Goal: Communication & Community: Answer question/provide support

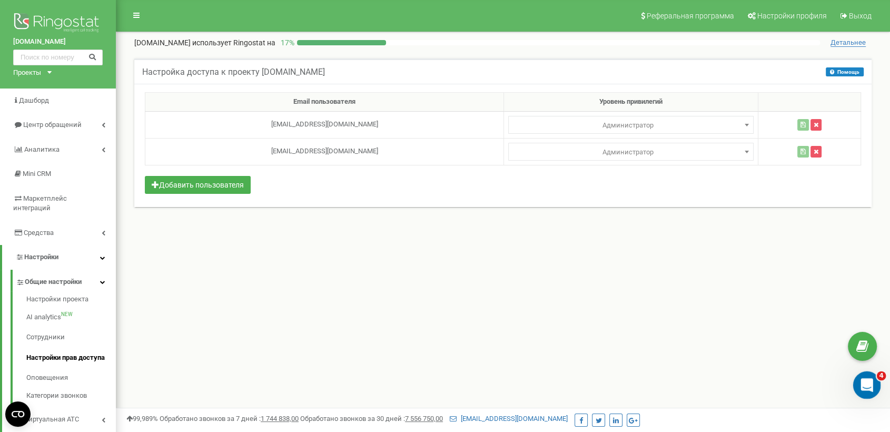
click at [866, 377] on icon "Открыть службу сообщений Intercom" at bounding box center [865, 383] width 17 height 17
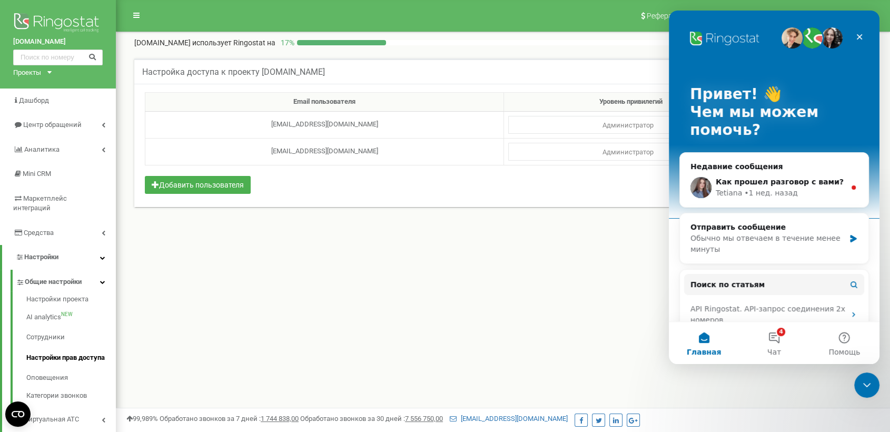
click at [776, 328] on button "4 Чат" at bounding box center [774, 343] width 70 height 42
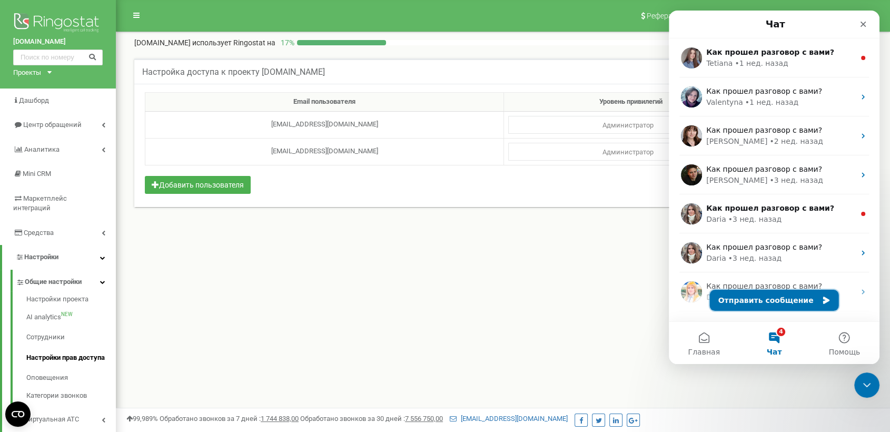
click at [782, 297] on button "Отправить сообщение" at bounding box center [774, 300] width 129 height 21
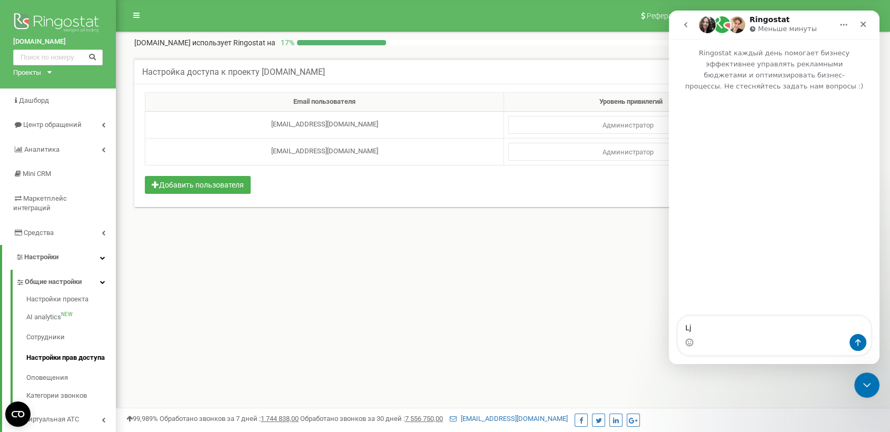
type textarea "L"
type textarea "Добрый день!"
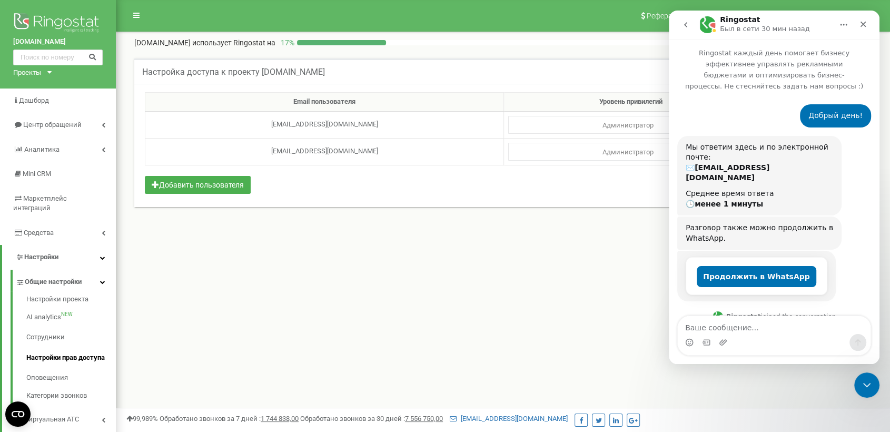
scroll to position [107, 0]
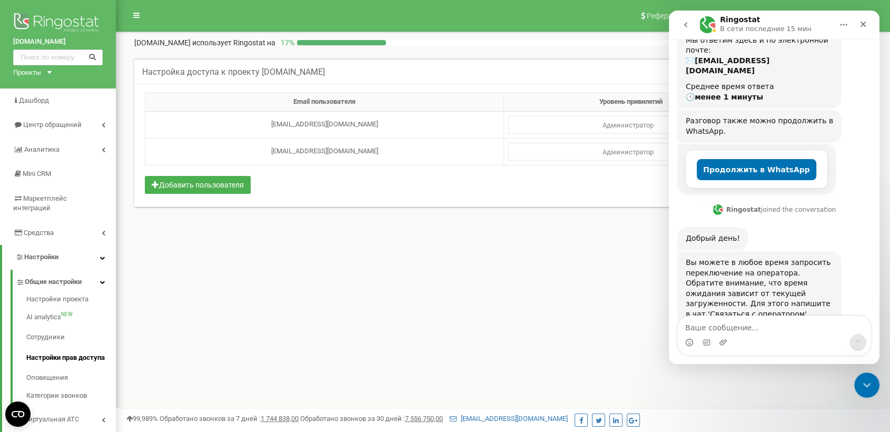
click at [721, 329] on textarea "Ваше сообщение..." at bounding box center [774, 325] width 193 height 18
type textarea "Связаться с оператором"
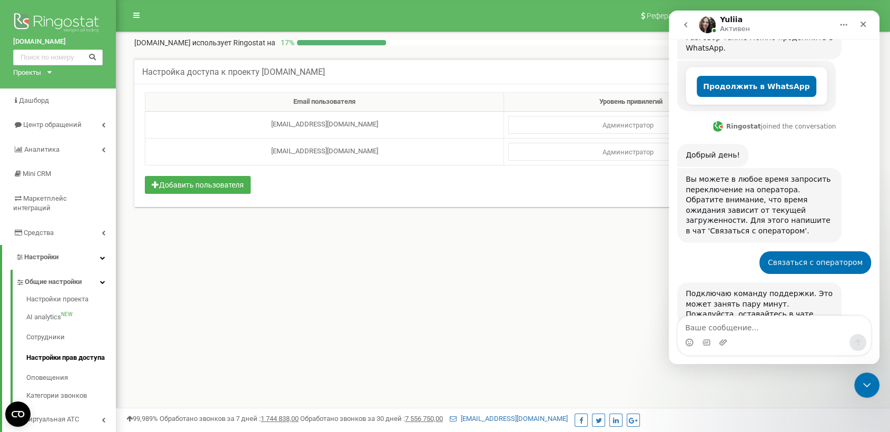
scroll to position [246, 0]
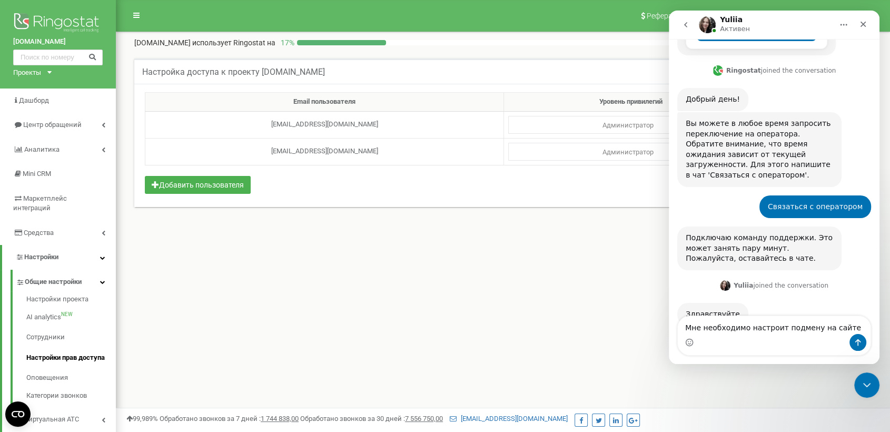
click at [839, 321] on textarea "Мне необходимо настроит подмену на сайте" at bounding box center [774, 325] width 193 height 18
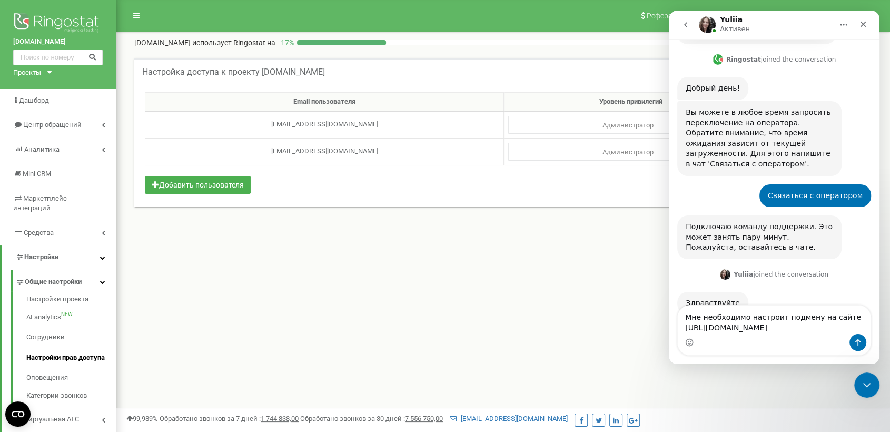
type textarea "Мне необходимо настроит подмену на сайте https://www.jaina.kz/"
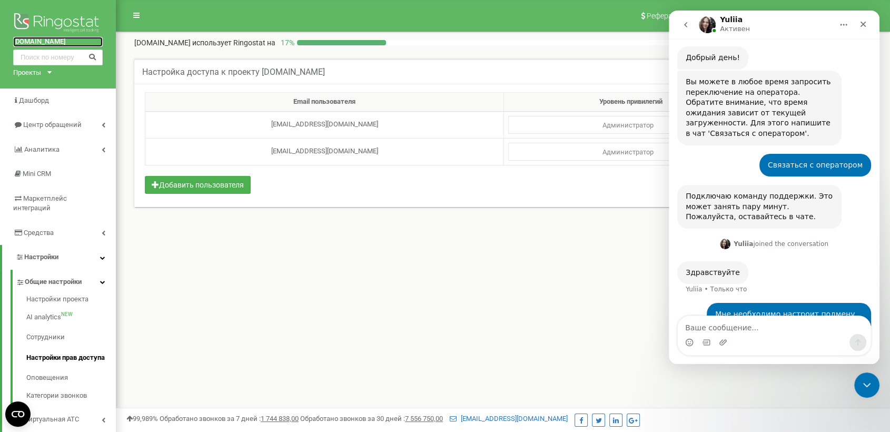
click at [24, 43] on link "[DOMAIN_NAME]" at bounding box center [58, 42] width 90 height 10
click at [281, 73] on h5 "Настройка доступа к проекту jaina.kz" at bounding box center [233, 71] width 183 height 9
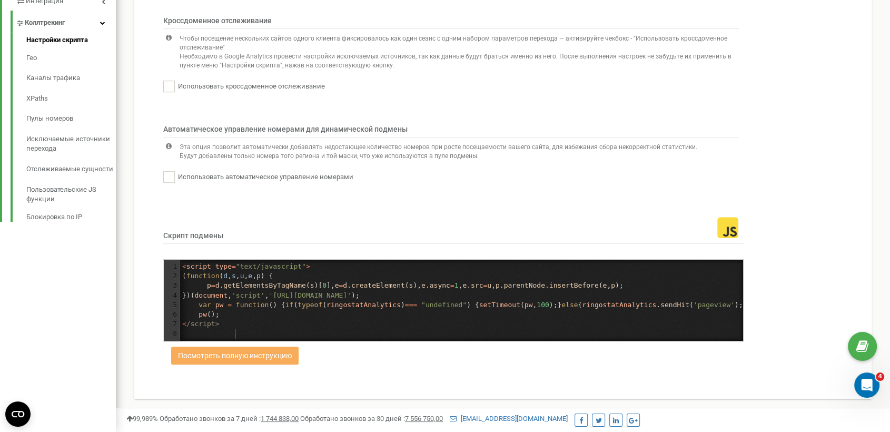
scroll to position [3, 0]
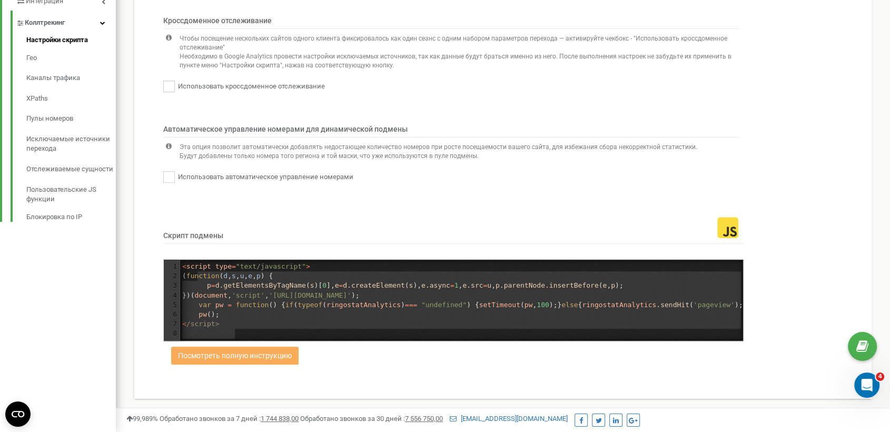
type textarea "<script type="text/javascript"> (function (d,s,u,e,p) { p=d.getElementsByTagNam…"
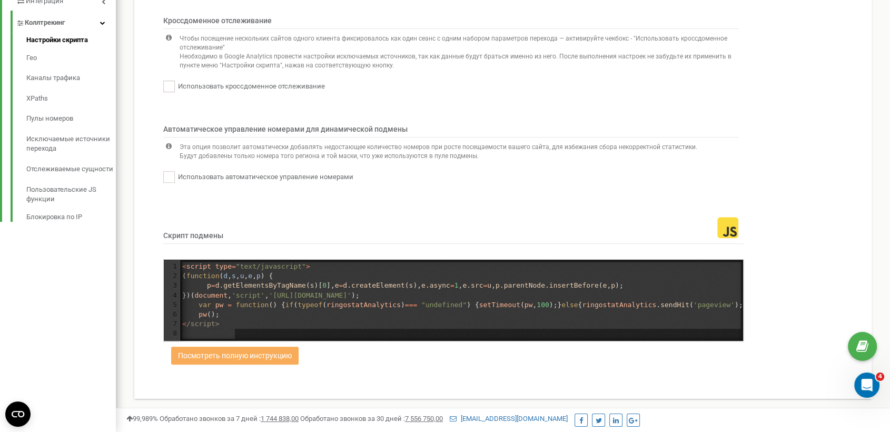
drag, startPoint x: 233, startPoint y: 333, endPoint x: 183, endPoint y: 232, distance: 113.1
click at [183, 232] on div "Скрипт подмены <script type="text/javascript"> (function (d,s,u,e,p) { p=d.getE…" at bounding box center [457, 273] width 588 height 138
click at [240, 312] on pre "pw ();" at bounding box center [461, 314] width 563 height 9
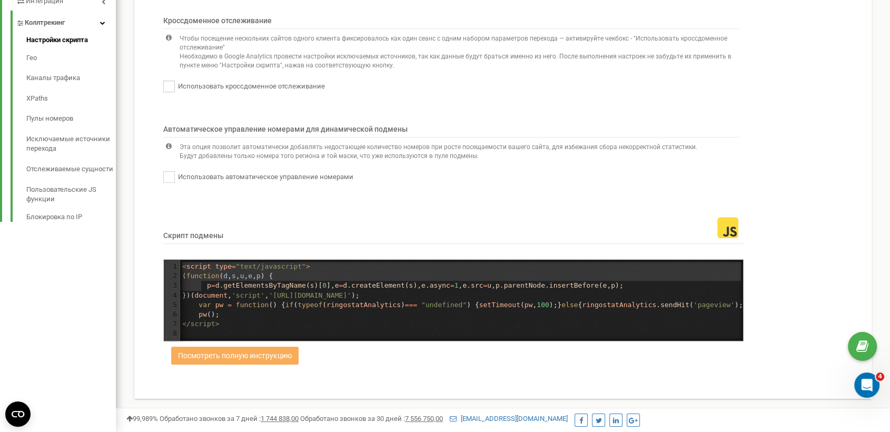
type textarea "<script type="text/javascript"> (function (d,s,u,e,p) { p=d.getElementsByTagNam…"
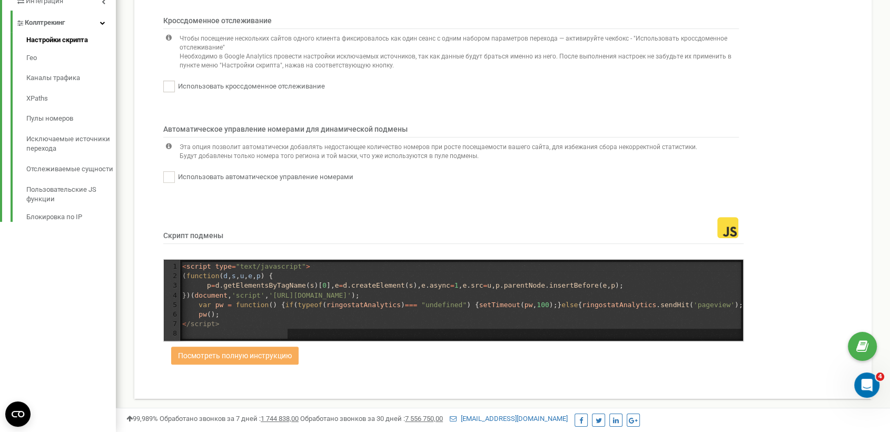
drag, startPoint x: 183, startPoint y: 267, endPoint x: 426, endPoint y: 389, distance: 271.9
click at [426, 389] on div "Информация Выберите способ настройки подмены для вашего проекта. Простой способ…" at bounding box center [503, 44] width 738 height 709
click at [863, 384] on icon "Открыть службу сообщений Intercom" at bounding box center [865, 383] width 17 height 17
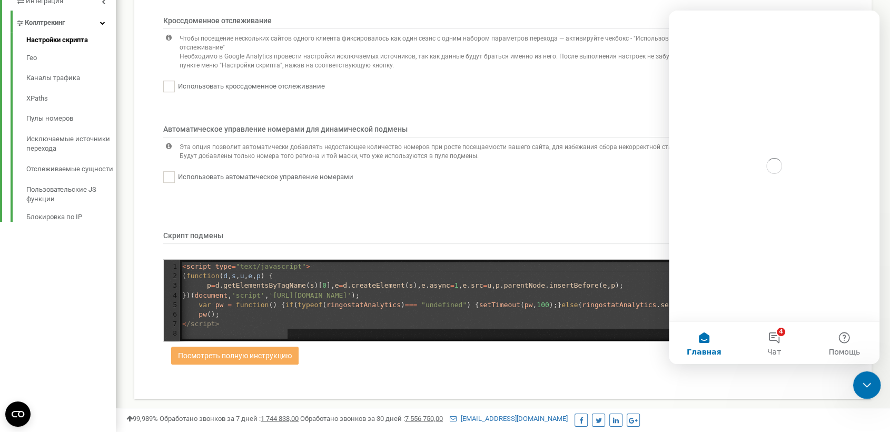
scroll to position [0, 0]
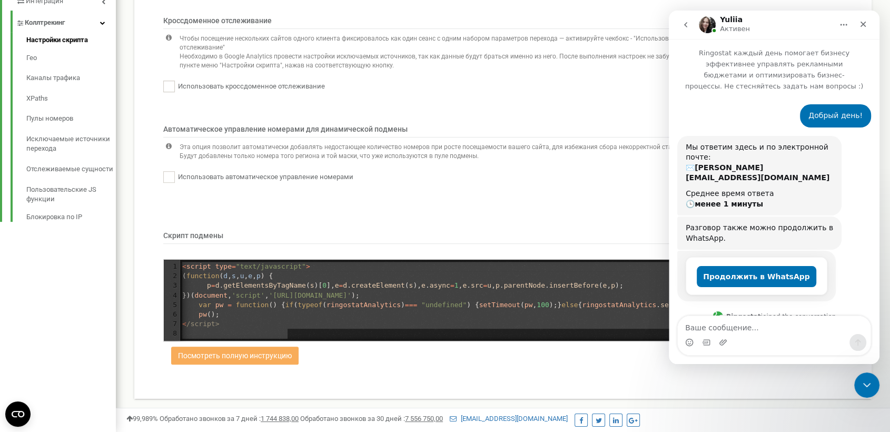
scroll to position [512, 0]
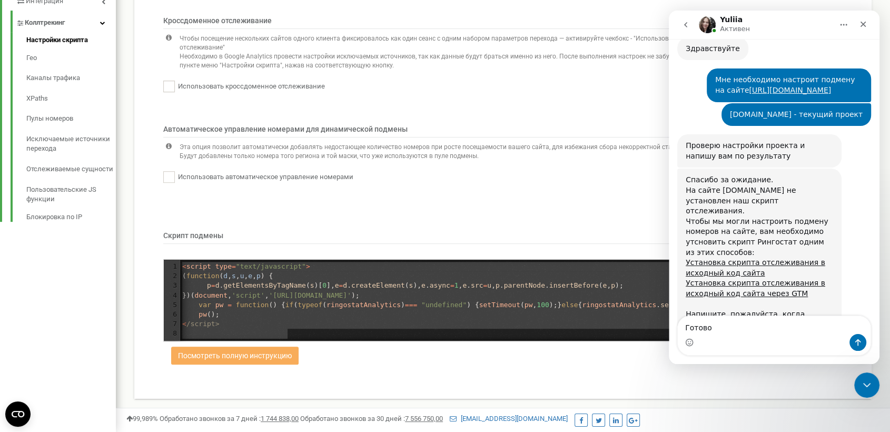
type textarea "Готово"
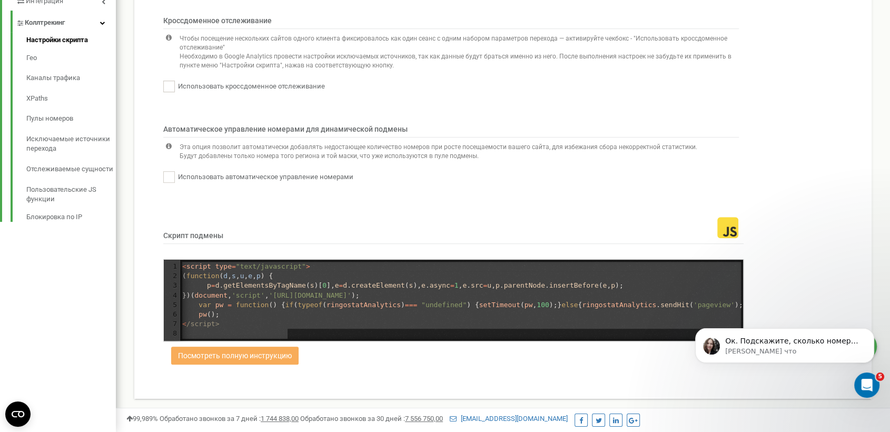
scroll to position [606, 0]
click at [795, 341] on p "Ок. Подскажите, сколько номеров выделять для динамического пула? В среднем на 1…" at bounding box center [793, 341] width 136 height 11
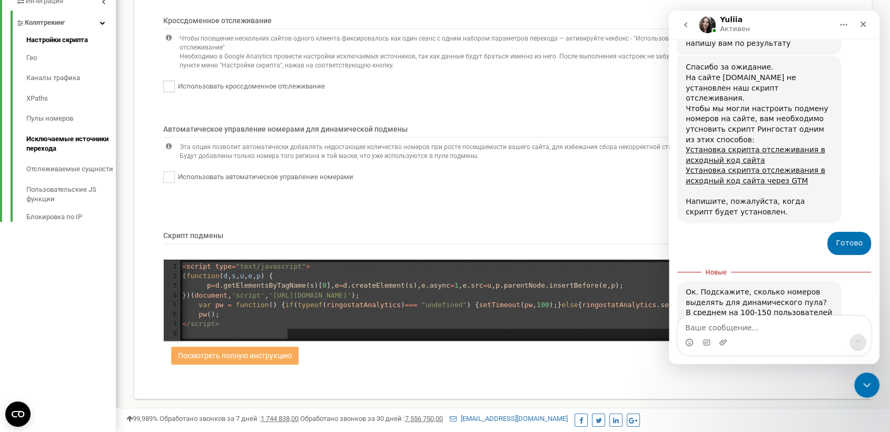
scroll to position [336, 0]
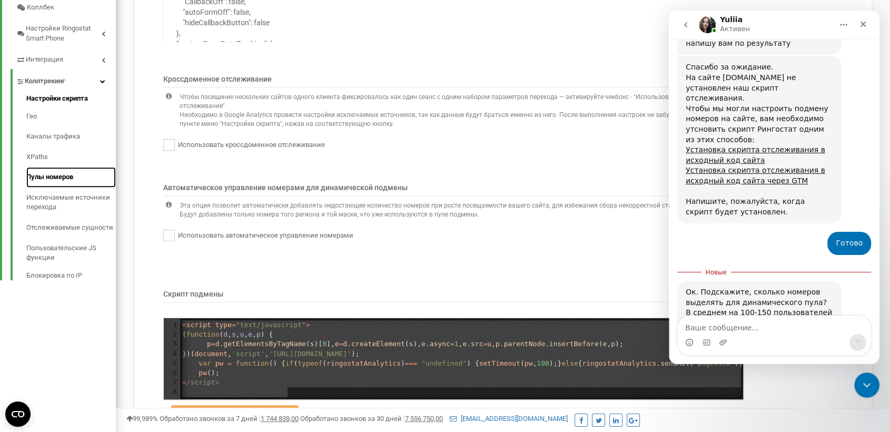
click at [56, 167] on link "Пулы номеров" at bounding box center [71, 177] width 90 height 21
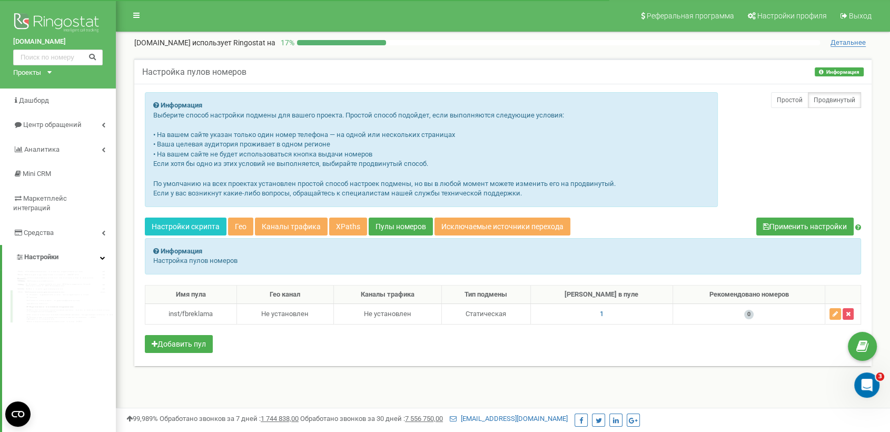
click at [865, 388] on icon "Открыть службу сообщений Intercom" at bounding box center [867, 385] width 17 height 17
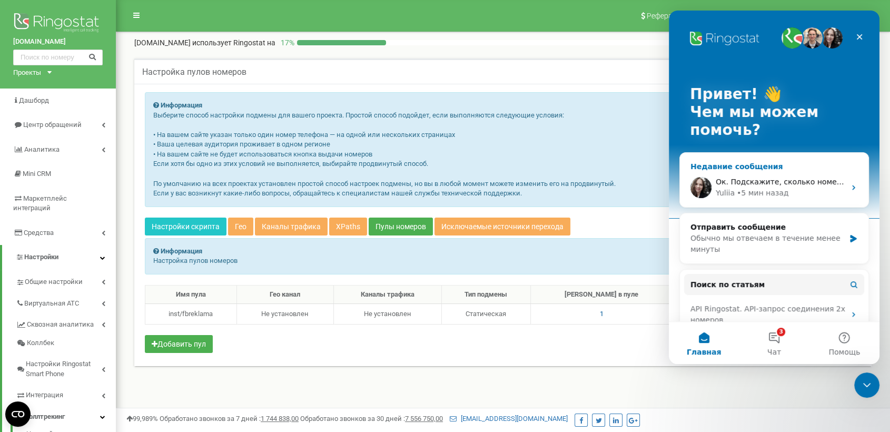
click at [763, 186] on div "Ок. Подскажите, сколько номеров выделять для динамического пула? В среднем на 1…" at bounding box center [781, 181] width 130 height 11
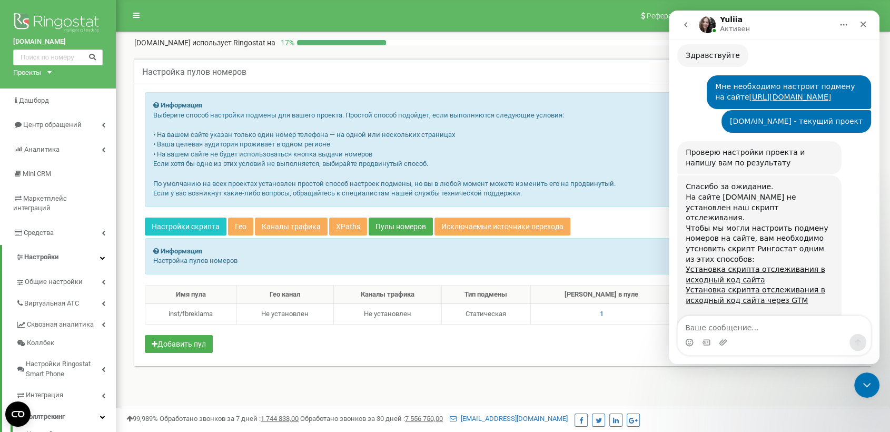
scroll to position [646, 0]
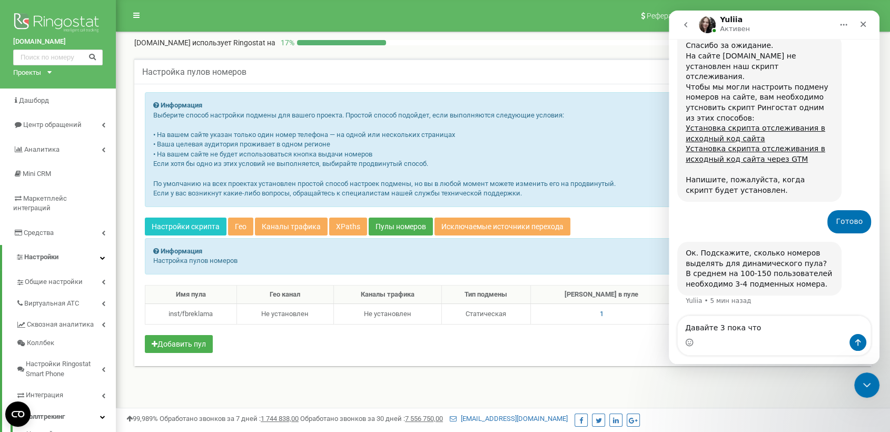
type textarea "Давайте 3 пока что"
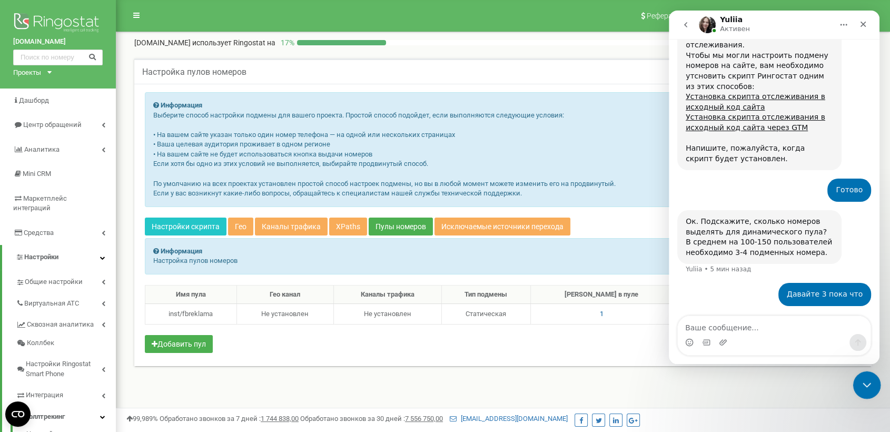
click at [869, 381] on icon "Закрыть службу сообщений Intercom" at bounding box center [865, 383] width 13 height 13
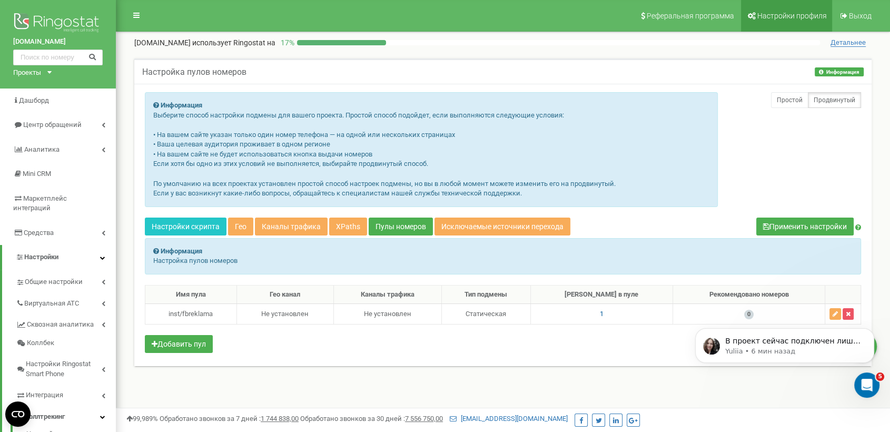
scroll to position [720, 0]
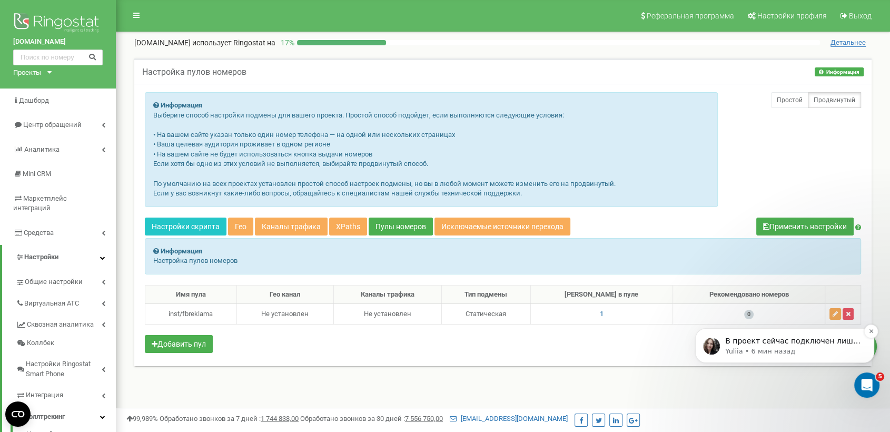
click at [800, 346] on p "В проект сейчас подключен лишь один номер, то есть если нужно настроить подмену…" at bounding box center [793, 341] width 136 height 11
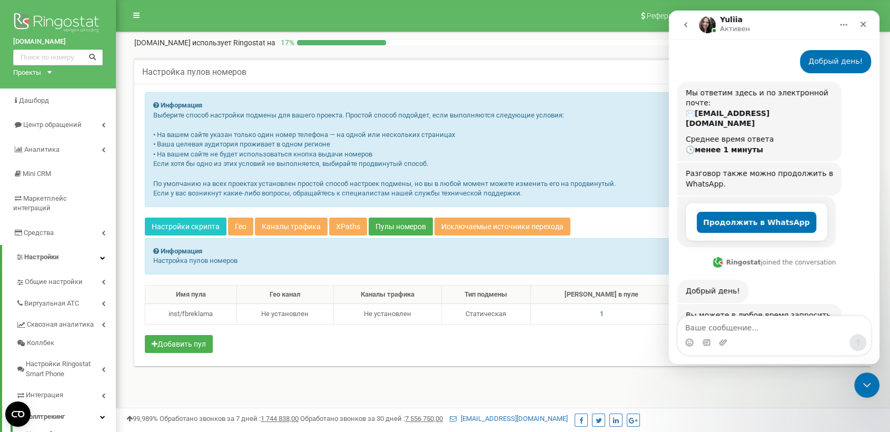
scroll to position [738, 0]
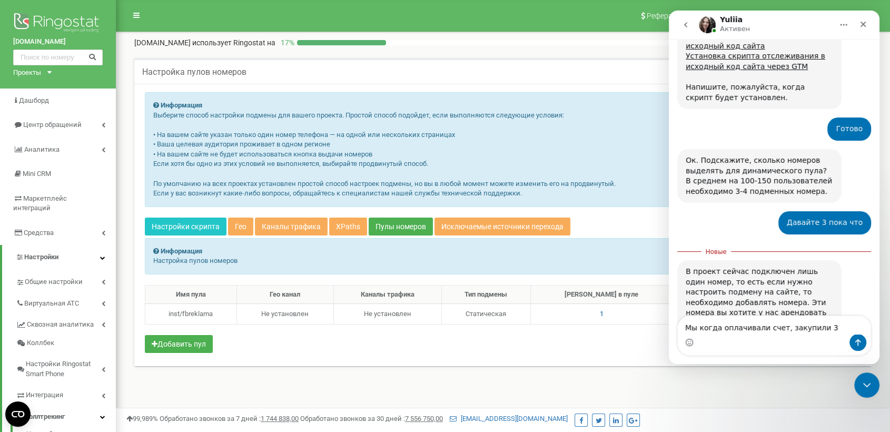
type textarea "Мы когда оплачивали счет, закупили 3 номера"
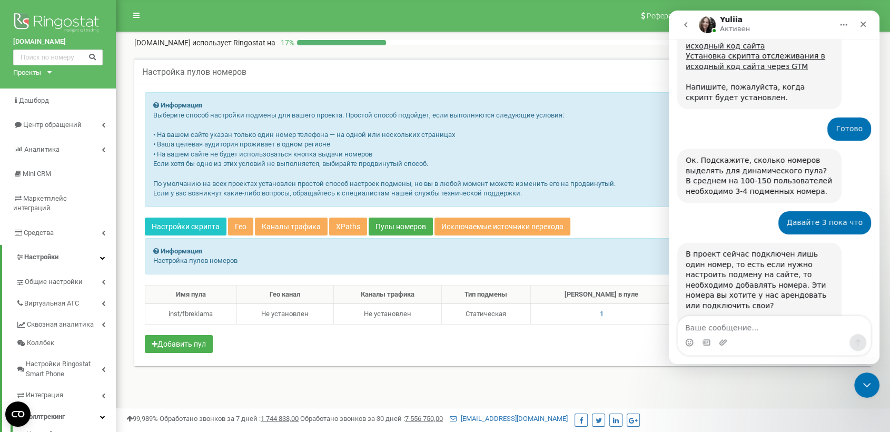
scroll to position [762, 0]
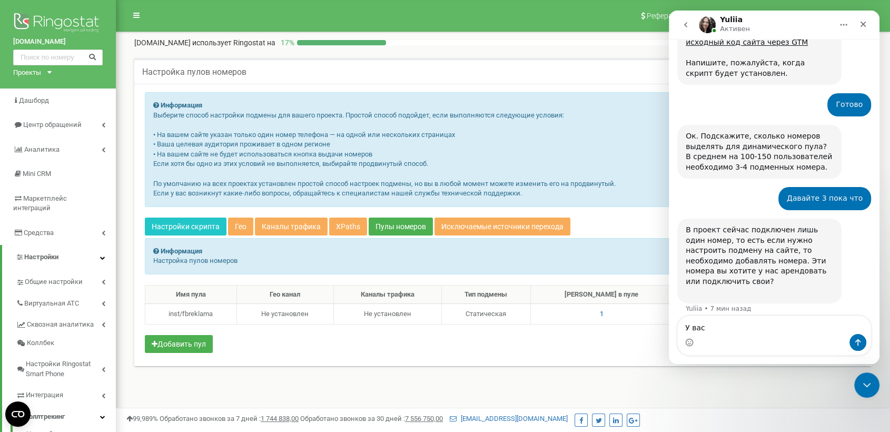
type textarea "У вас"
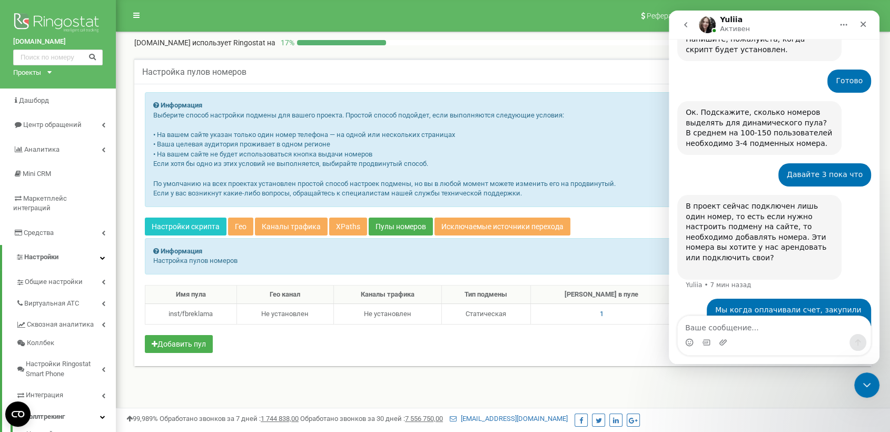
type textarea "Д"
click at [781, 327] on textarea "Ваше сообщение..." at bounding box center [774, 325] width 193 height 18
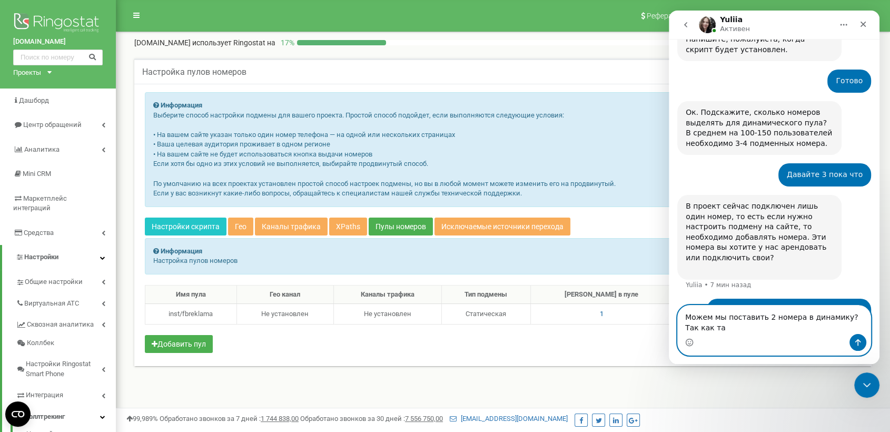
scroll to position [797, 0]
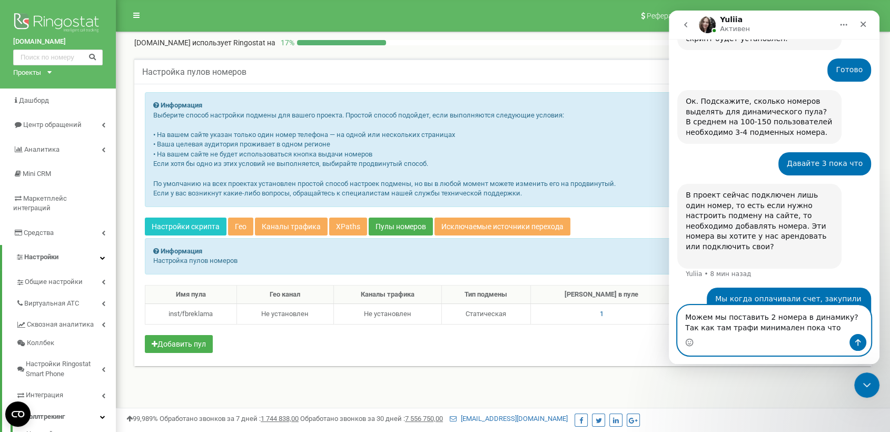
type textarea "Можем мы поставить 2 номера в динамику? Так как там трафи минимален пока что"
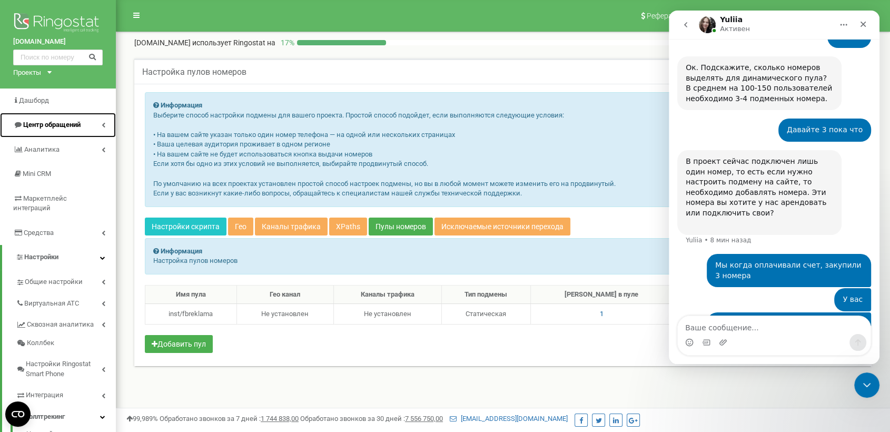
click at [66, 131] on link "Центр обращений" at bounding box center [58, 125] width 116 height 25
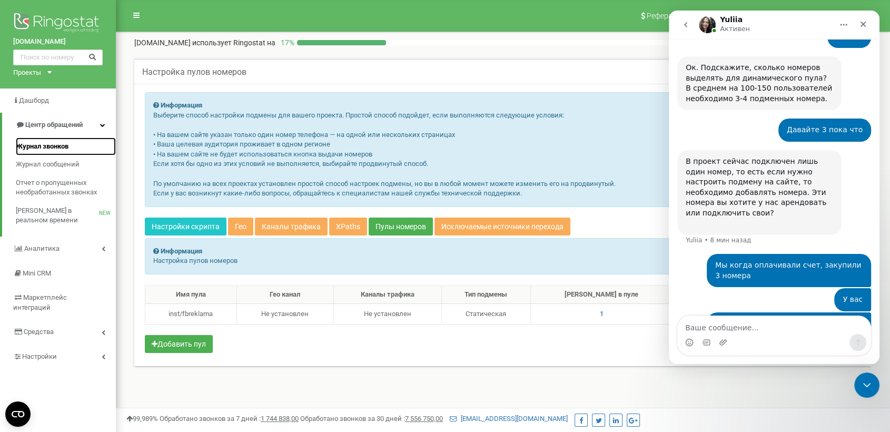
click at [51, 149] on span "Журнал звонков" at bounding box center [42, 147] width 53 height 10
click at [863, 389] on icon "Закрыть службу сообщений Intercom" at bounding box center [865, 383] width 13 height 13
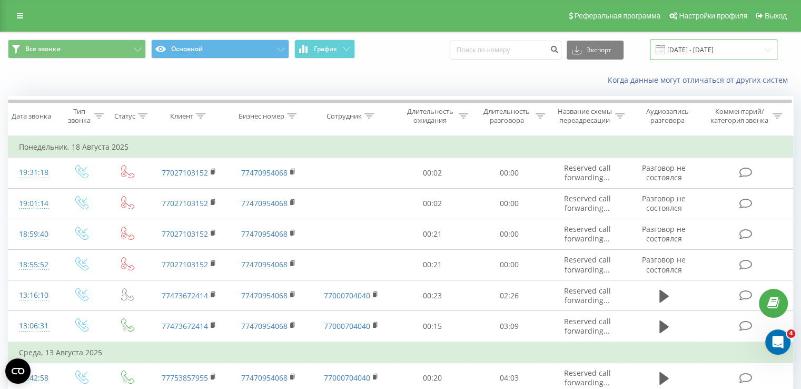
click at [693, 46] on input "20.07.2025 - 20.08.2025" at bounding box center [713, 50] width 127 height 21
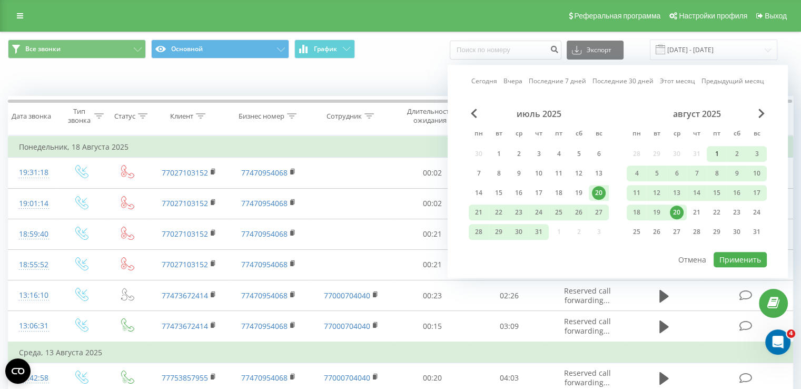
click at [713, 154] on div "1" at bounding box center [717, 154] width 14 height 14
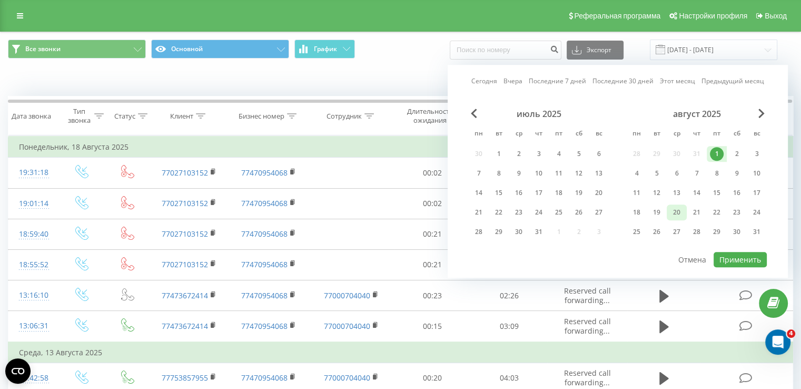
click at [679, 207] on div "20" at bounding box center [677, 212] width 14 height 14
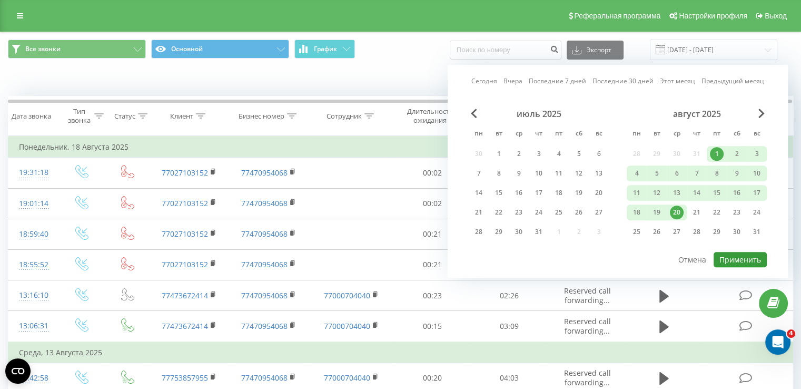
click at [735, 252] on button "Применить" at bounding box center [740, 259] width 53 height 15
type input "01.08.2025 - 20.08.2025"
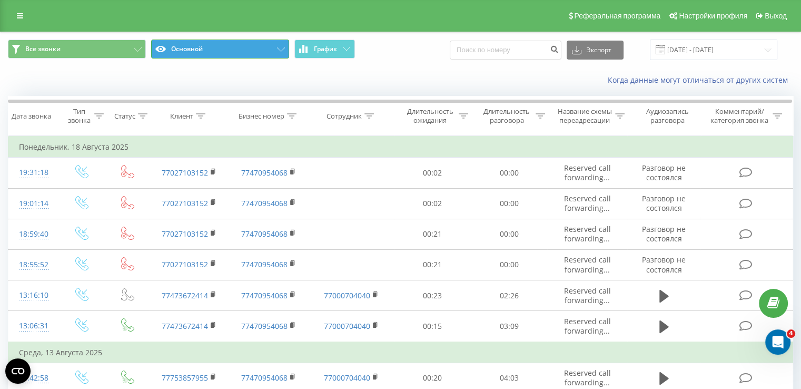
click at [186, 55] on button "Основной" at bounding box center [220, 49] width 138 height 19
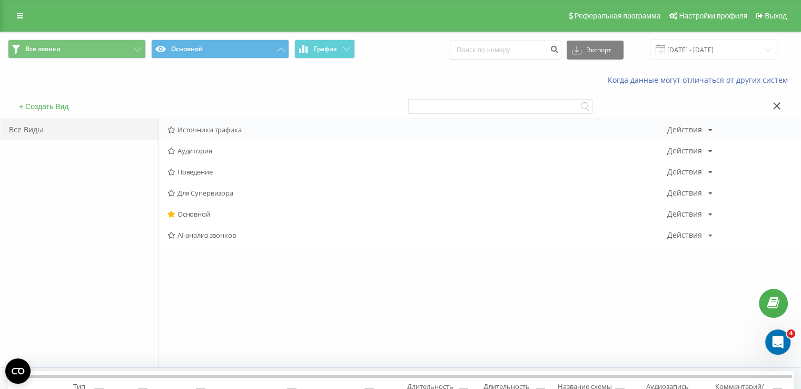
click at [213, 127] on span "Источники трафика" at bounding box center [418, 129] width 500 height 7
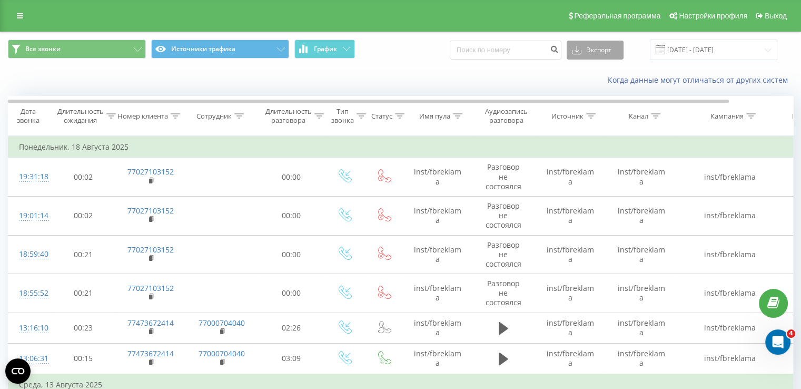
click at [598, 54] on button "Экспорт" at bounding box center [595, 50] width 57 height 19
click at [591, 109] on span ".xlsx" at bounding box center [583, 107] width 15 height 10
